Goal: Transaction & Acquisition: Purchase product/service

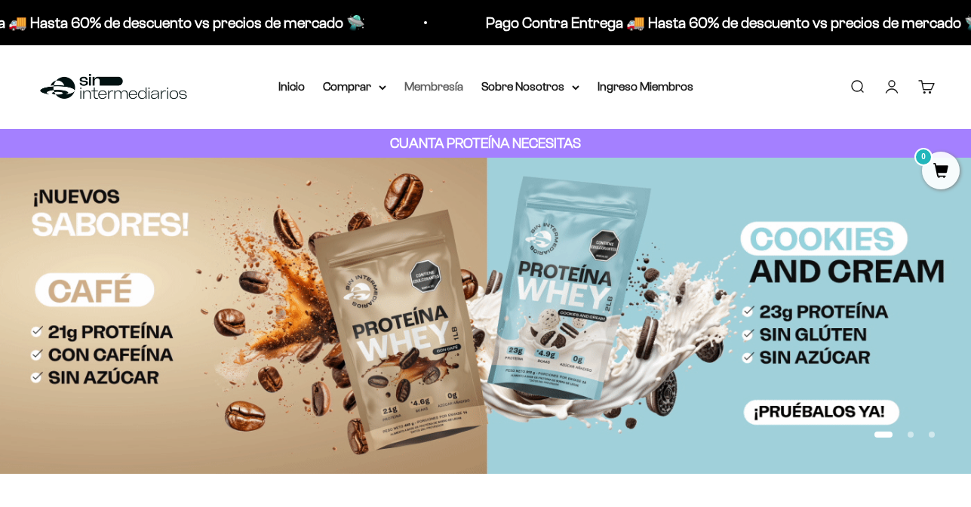
click at [424, 88] on link "Membresía" at bounding box center [433, 86] width 59 height 13
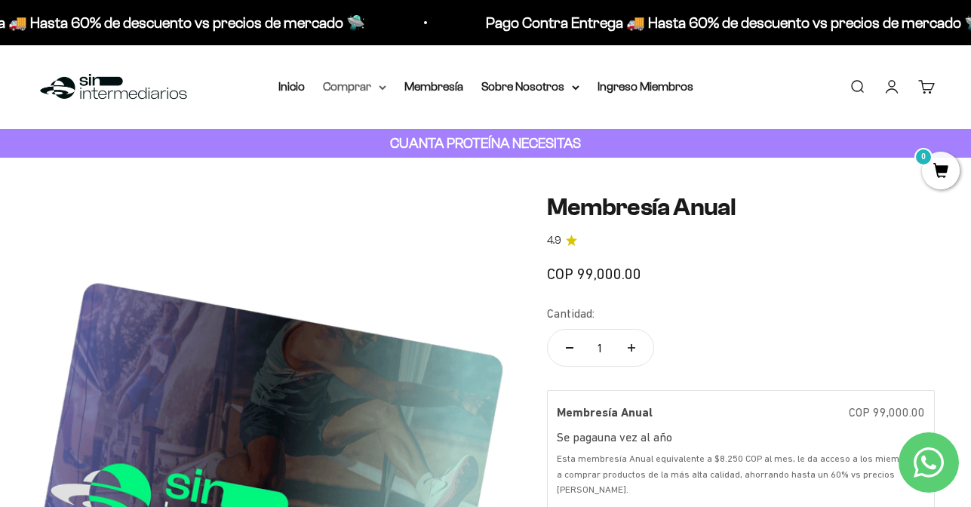
click at [356, 88] on summary "Comprar" at bounding box center [354, 87] width 63 height 20
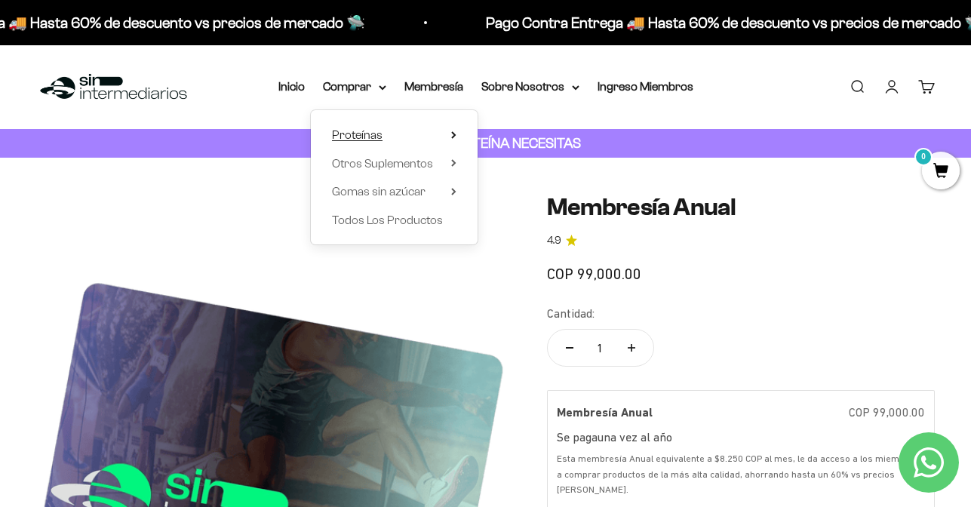
click at [392, 139] on summary "Proteínas" at bounding box center [394, 135] width 124 height 20
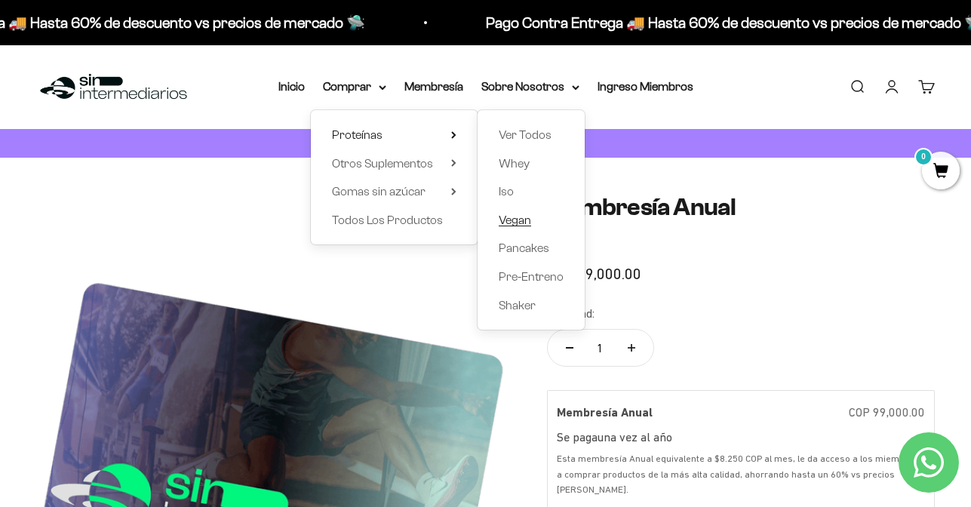
click at [518, 217] on span "Vegan" at bounding box center [515, 219] width 32 height 13
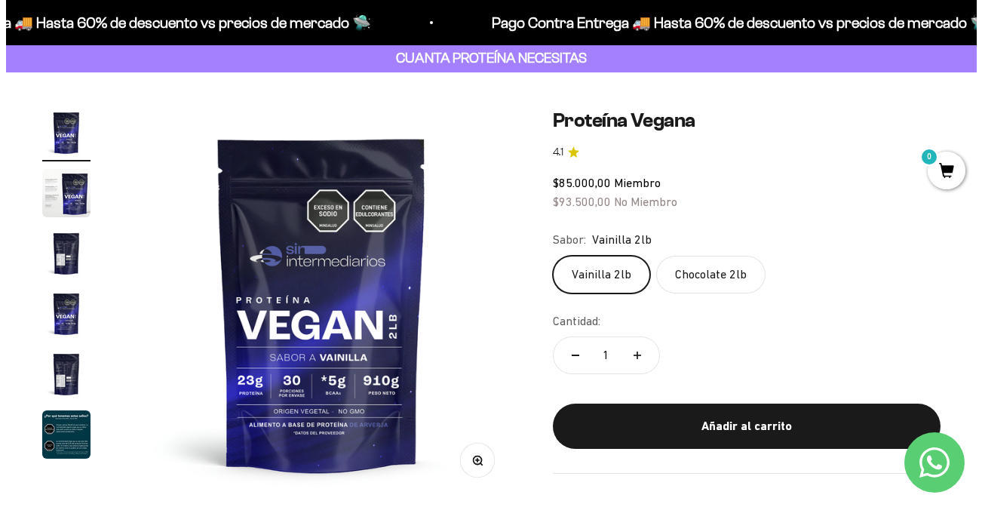
scroll to position [88, 0]
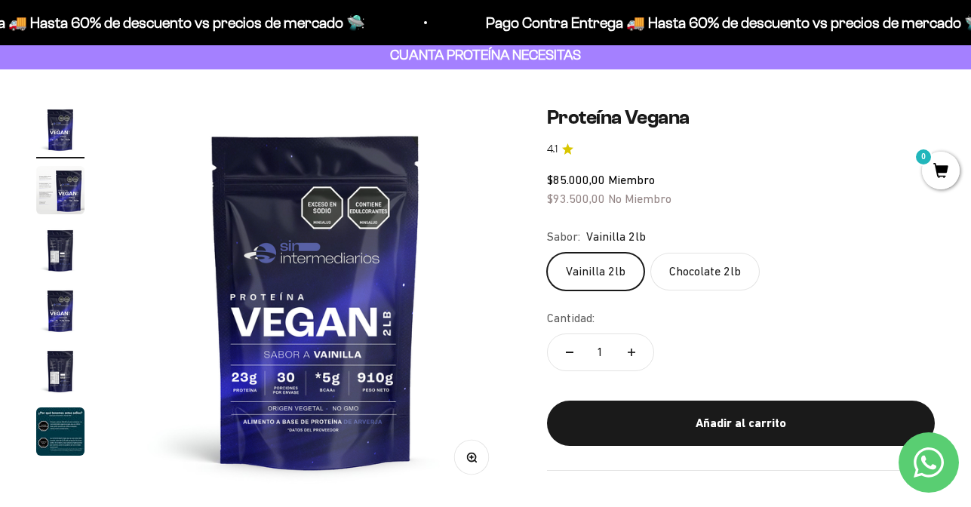
click at [635, 347] on button "Aumentar cantidad" at bounding box center [632, 352] width 44 height 36
click at [633, 354] on icon "Aumentar cantidad" at bounding box center [632, 353] width 8 height 8
type input "3"
click at [706, 423] on div "Añadir al carrito" at bounding box center [740, 423] width 327 height 20
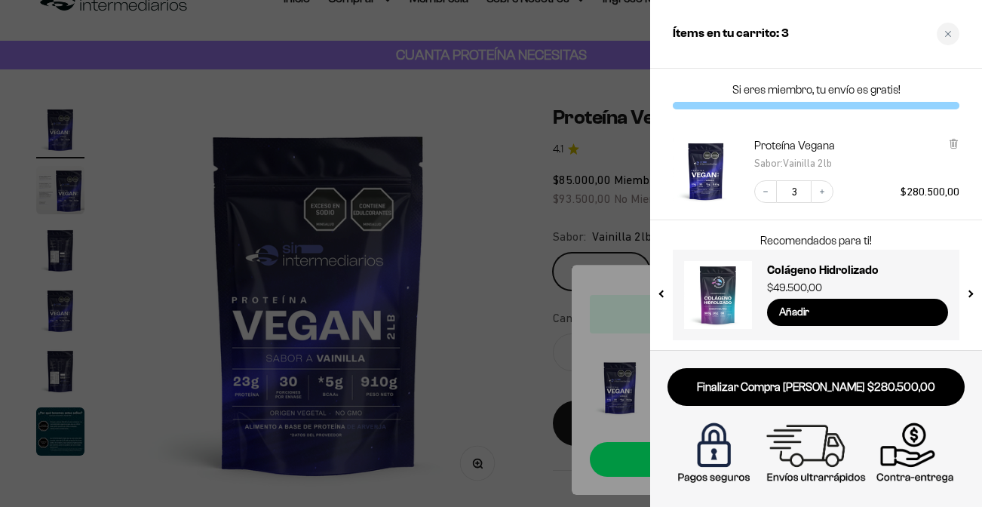
click at [730, 392] on link "Finalizar Compra [PERSON_NAME] $280.500,00" at bounding box center [816, 387] width 297 height 38
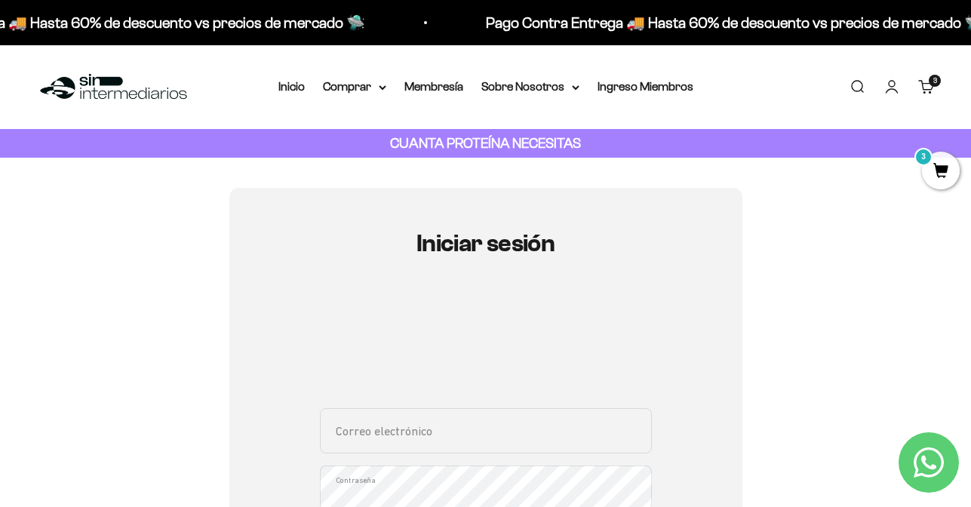
type input "a.camila.rios.v@gmail.com"
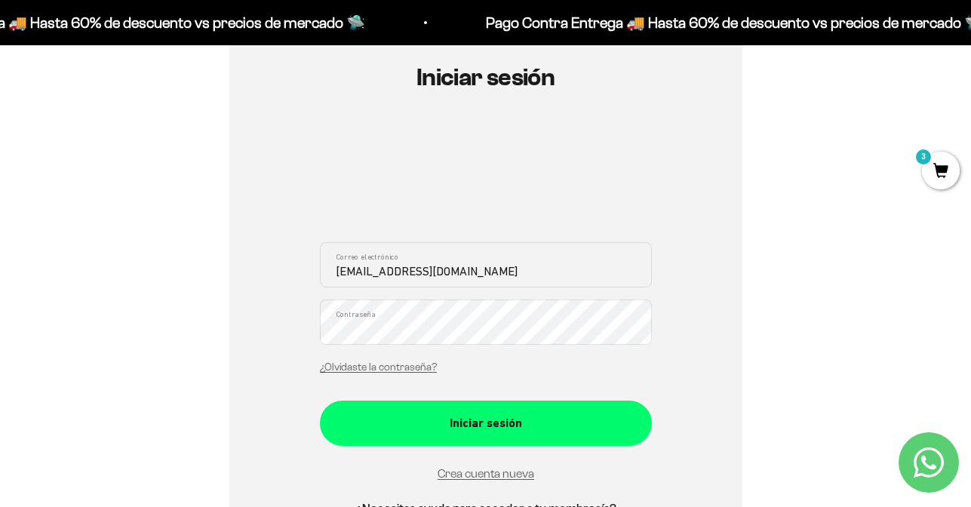
scroll to position [187, 0]
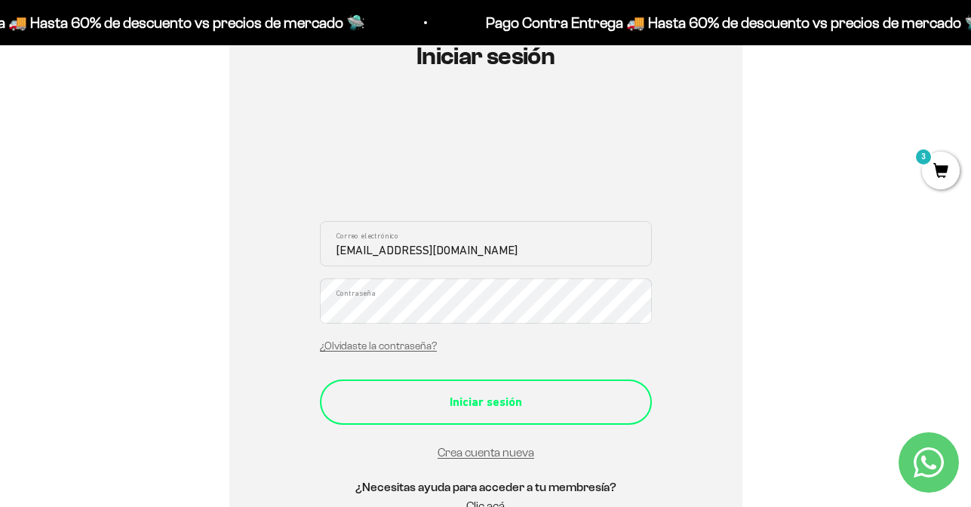
click at [569, 396] on div "Iniciar sesión" at bounding box center [486, 402] width 272 height 20
